Goal: Task Accomplishment & Management: Manage account settings

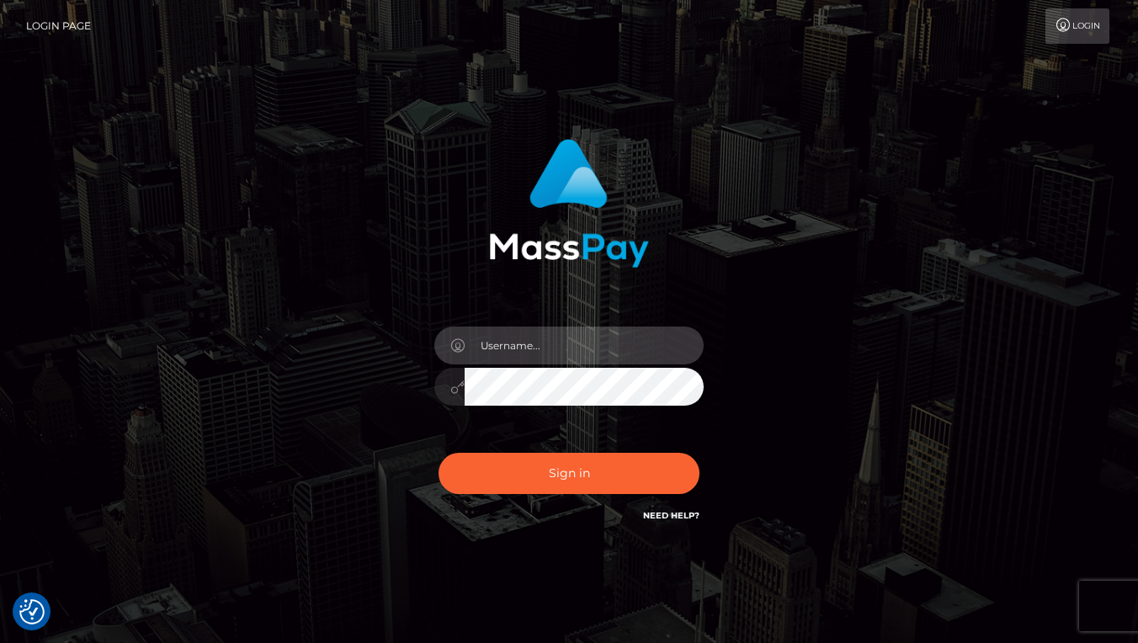
type input "mistressmaria9898@gmail.com"
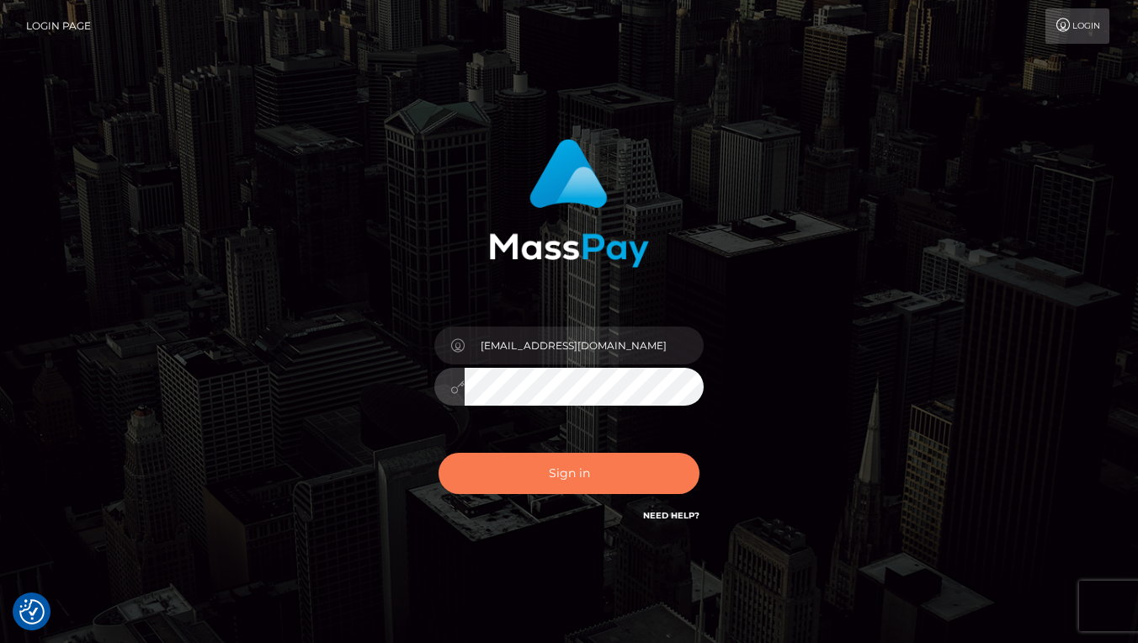
click at [591, 480] on button "Sign in" at bounding box center [569, 473] width 261 height 41
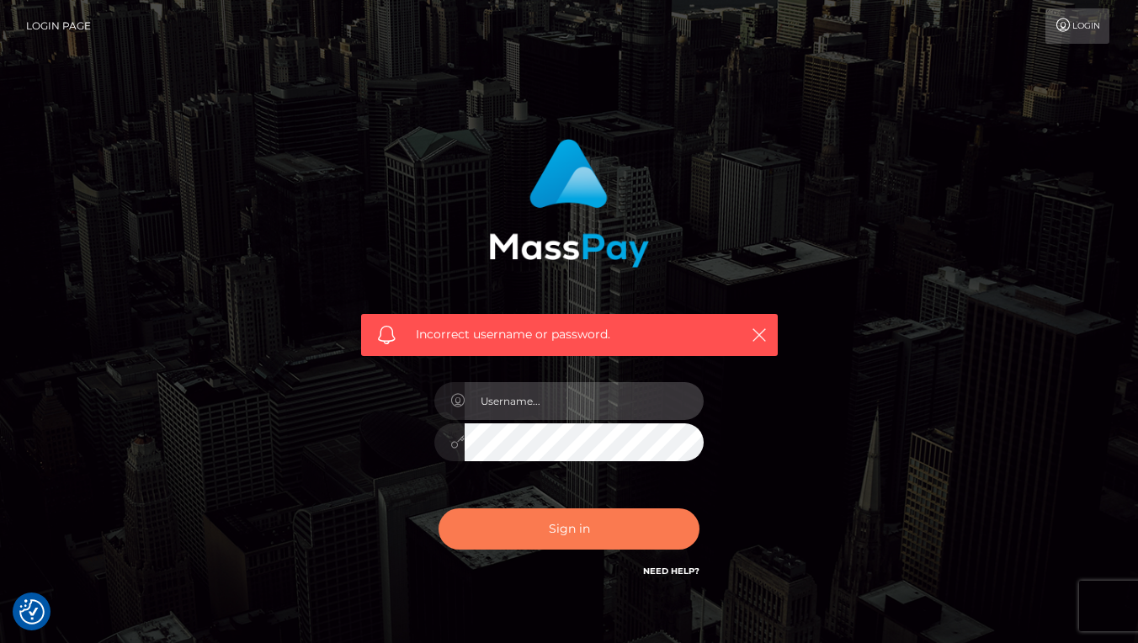
type input "mistressmaria98"
click at [578, 540] on button "Sign in" at bounding box center [569, 528] width 261 height 41
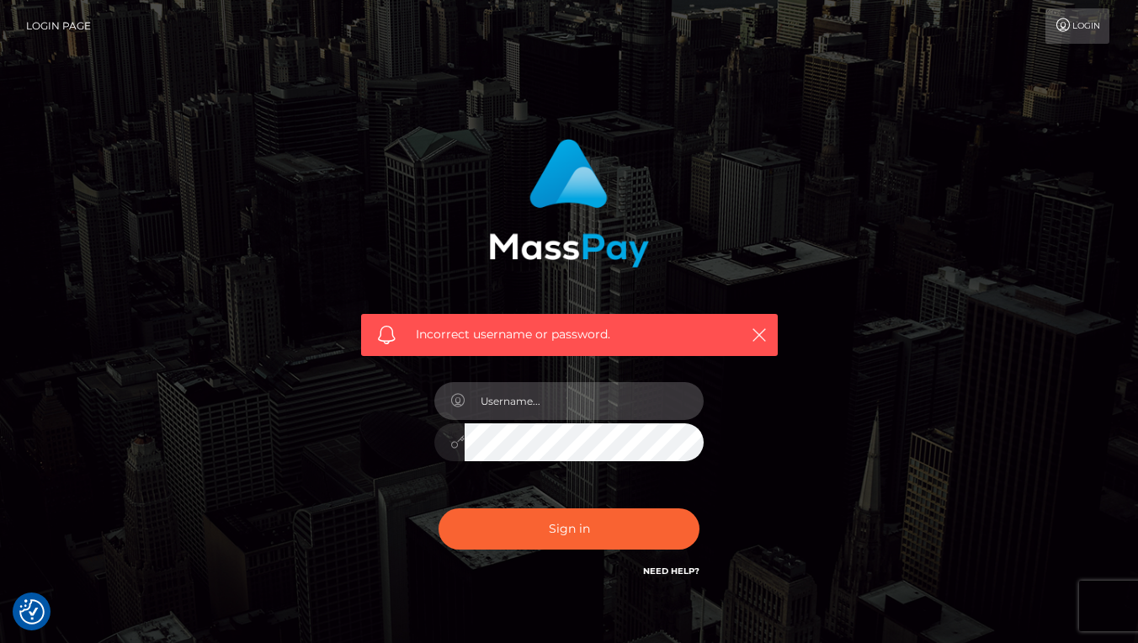
click at [669, 396] on input "text" at bounding box center [584, 401] width 239 height 38
type input "[EMAIL_ADDRESS][DOMAIN_NAME]"
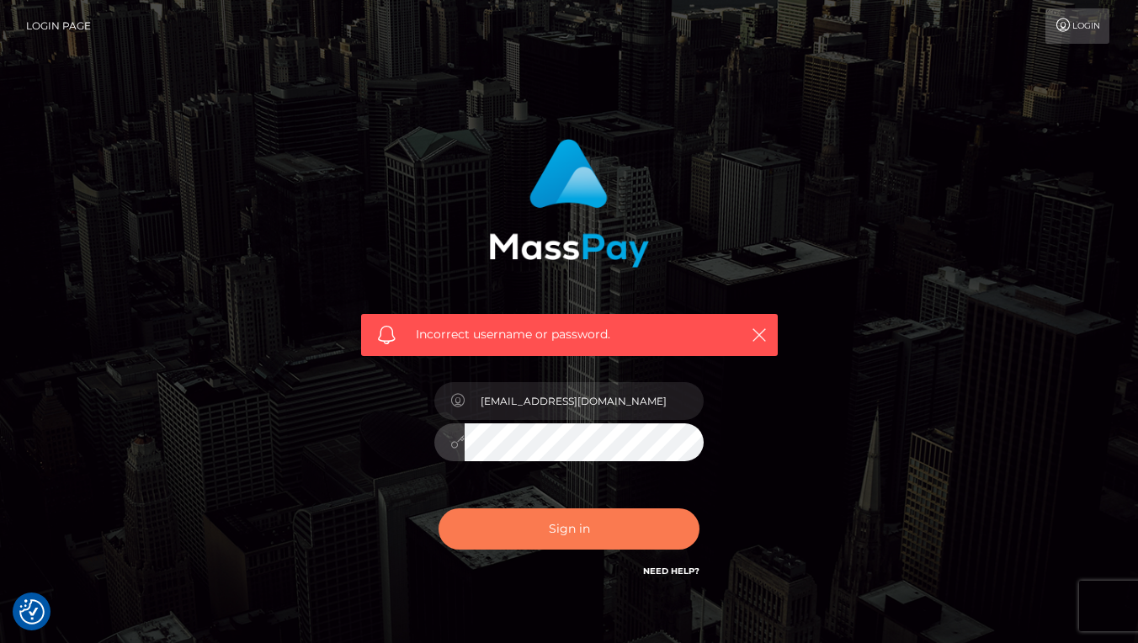
click at [613, 527] on button "Sign in" at bounding box center [569, 528] width 261 height 41
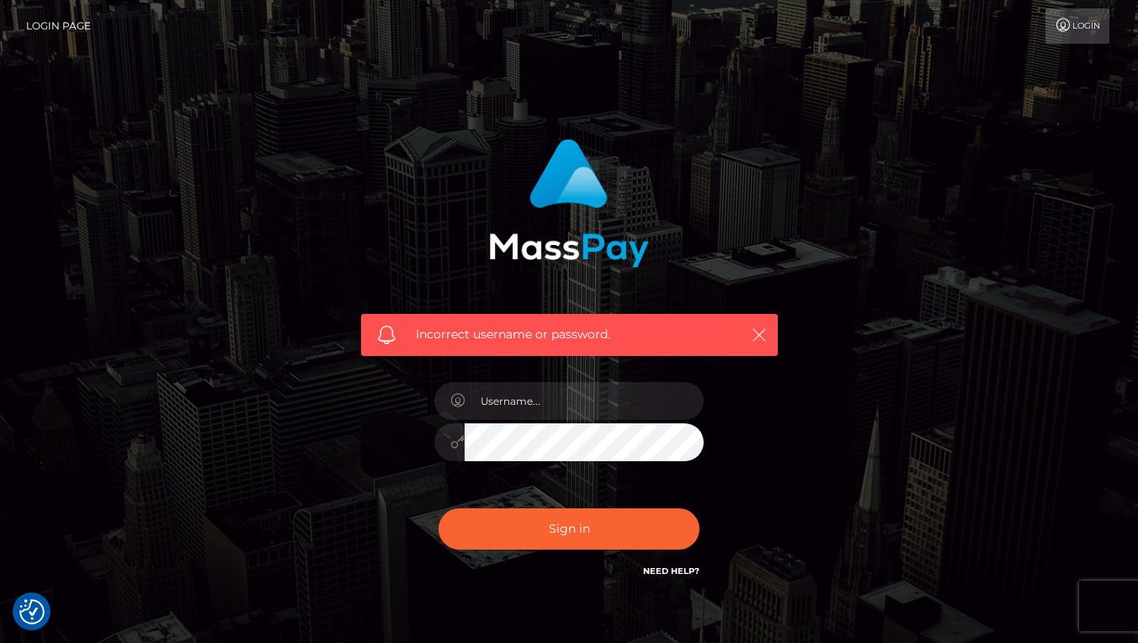
click at [758, 327] on icon "button" at bounding box center [759, 335] width 17 height 17
click at [763, 329] on icon "button" at bounding box center [759, 335] width 17 height 17
